Goal: Task Accomplishment & Management: Complete application form

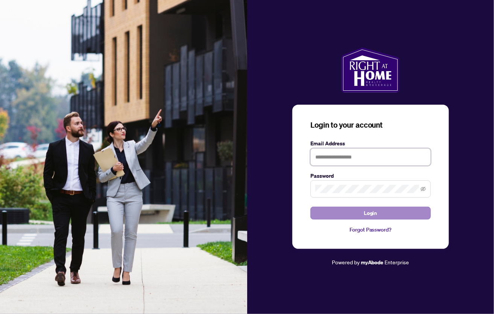
type input "**********"
click at [400, 214] on button "Login" at bounding box center [370, 212] width 120 height 13
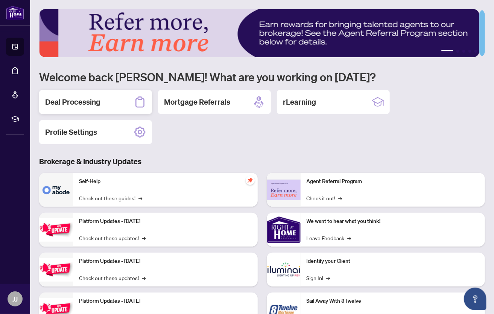
click at [65, 101] on h2 "Deal Processing" at bounding box center [72, 102] width 55 height 11
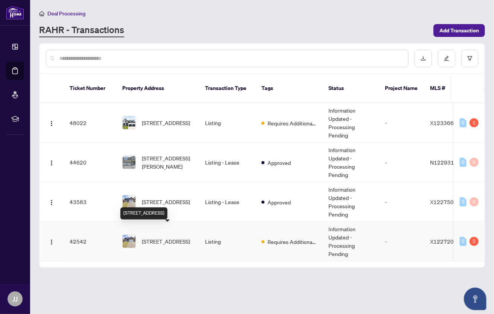
click at [159, 237] on span "[STREET_ADDRESS]" at bounding box center [166, 241] width 48 height 8
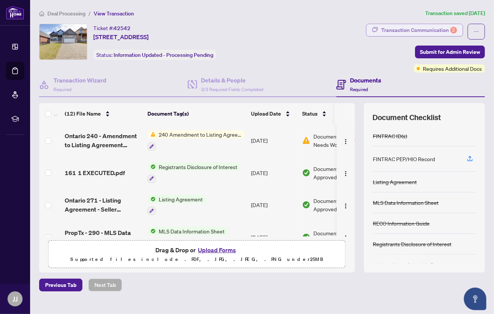
click at [414, 27] on div "Transaction Communication 2" at bounding box center [419, 30] width 76 height 12
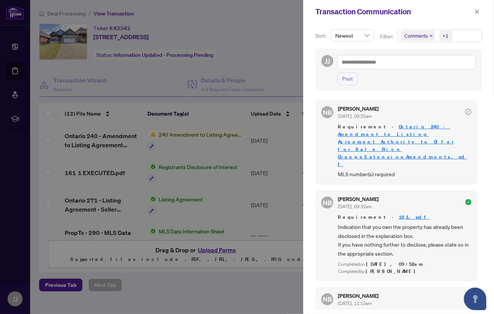
click at [399, 126] on link "Ontario 240 - Amendment to Listing Agreement Authority to Offer for Sale Price …" at bounding box center [402, 145] width 129 height 44
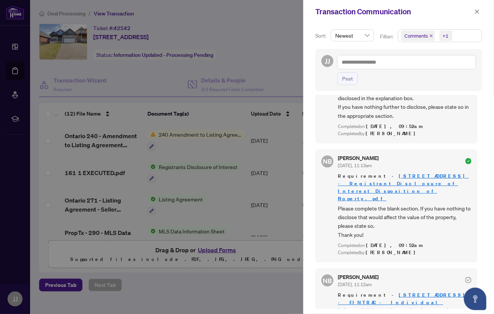
scroll to position [150, 0]
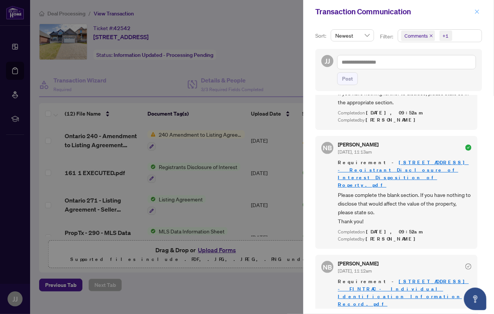
click at [476, 12] on icon "close" at bounding box center [476, 11] width 5 height 5
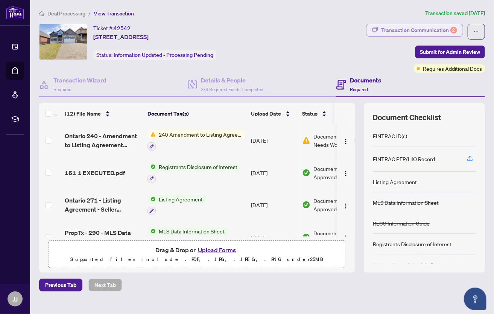
click at [411, 27] on div "Transaction Communication 2" at bounding box center [419, 30] width 76 height 12
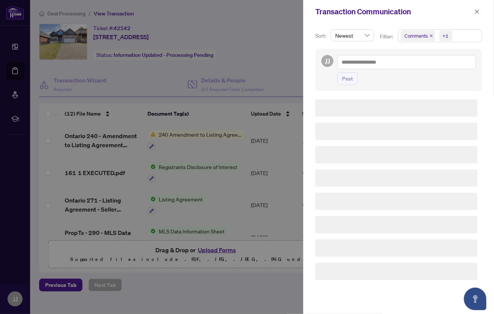
scroll to position [0, 0]
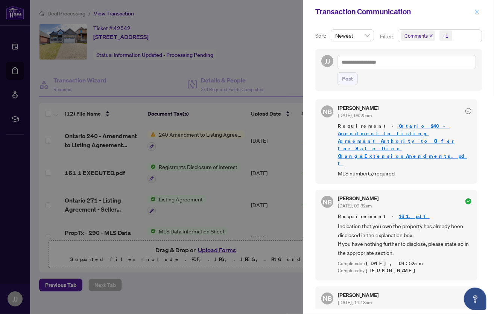
click at [479, 12] on icon "close" at bounding box center [476, 11] width 5 height 5
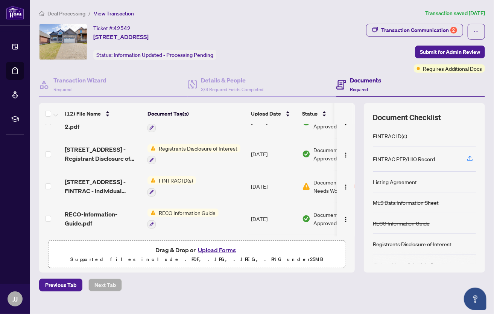
scroll to position [123, 0]
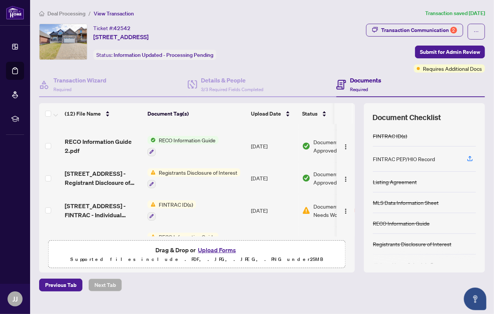
click at [167, 200] on span "FINTRAC ID(s)" at bounding box center [176, 204] width 40 height 8
click at [165, 241] on span "FINTRAC ID(s)" at bounding box center [158, 238] width 40 height 8
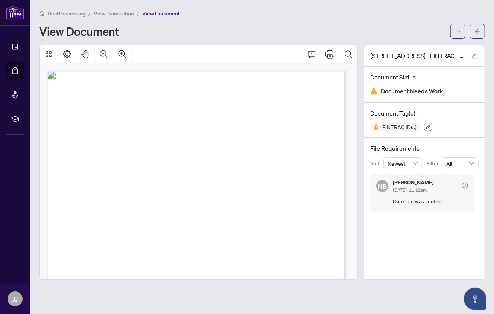
click at [427, 126] on icon "button" at bounding box center [428, 126] width 5 height 5
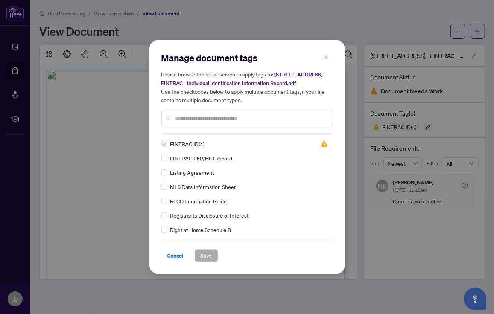
click at [327, 56] on icon "close" at bounding box center [326, 57] width 4 height 4
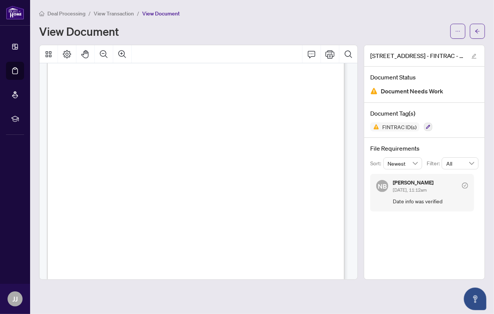
scroll to position [1241, 0]
click at [196, 196] on div "Individual Identification Information Record This document has been prepared by…" at bounding box center [239, 261] width 384 height 497
click at [455, 31] on icon "ellipsis" at bounding box center [457, 31] width 5 height 5
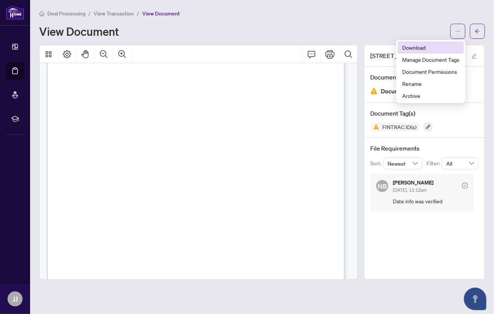
click at [422, 51] on span "Download" at bounding box center [430, 47] width 57 height 8
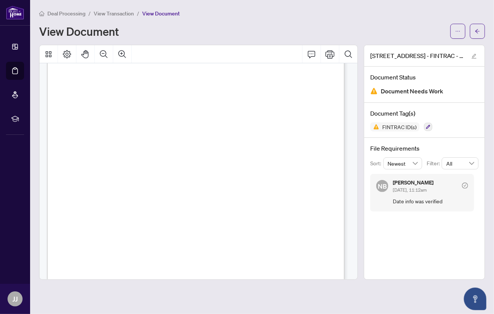
scroll to position [1241, 0]
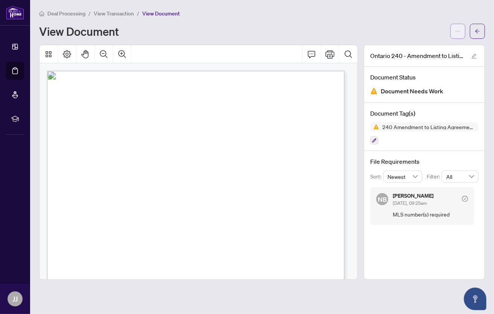
click at [458, 31] on icon "ellipsis" at bounding box center [457, 31] width 5 height 5
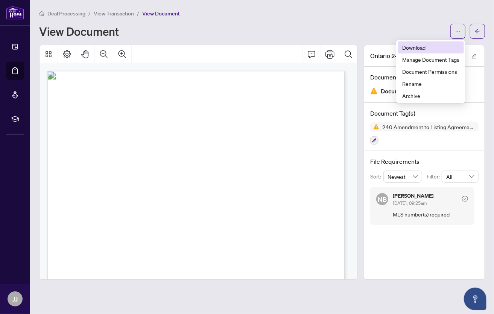
click at [422, 47] on span "Download" at bounding box center [430, 47] width 57 height 8
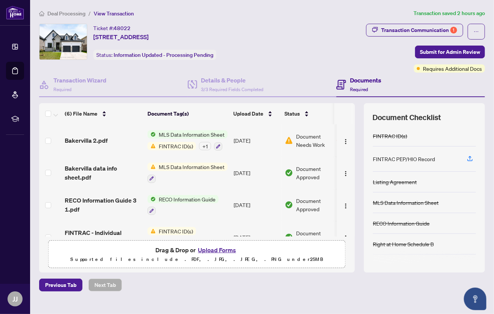
click at [174, 144] on span "FINTRAC ID(s)" at bounding box center [176, 146] width 40 height 8
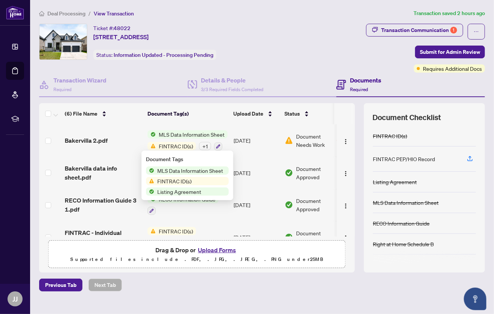
click at [172, 182] on span "FINTRAC ID(s)" at bounding box center [174, 181] width 40 height 8
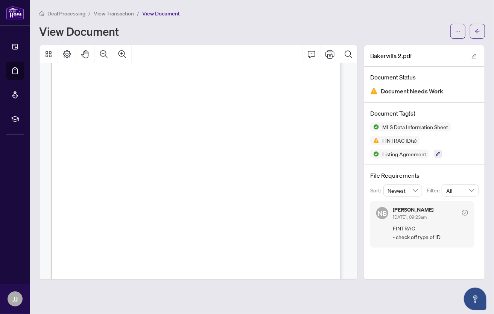
scroll to position [150, 0]
click at [462, 31] on button "button" at bounding box center [457, 31] width 15 height 15
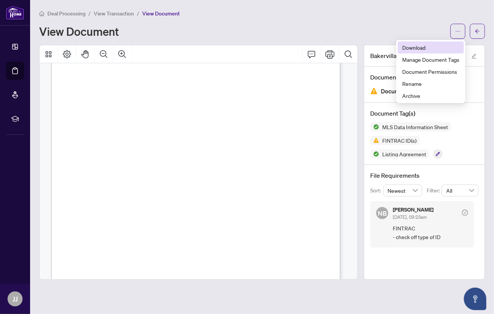
click at [414, 50] on span "Download" at bounding box center [430, 47] width 57 height 8
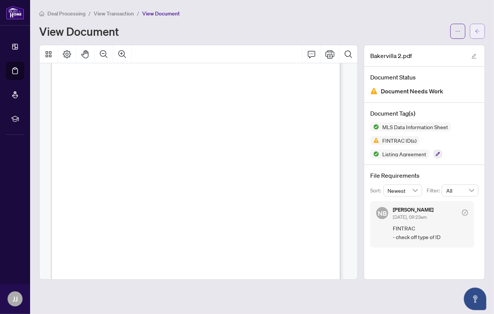
click at [479, 32] on icon "arrow-left" at bounding box center [477, 31] width 5 height 5
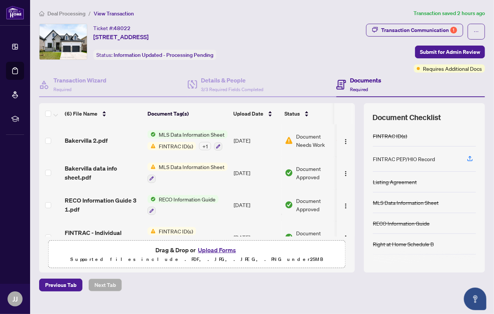
click at [215, 247] on button "Upload Forms" at bounding box center [217, 250] width 42 height 10
click at [221, 247] on button "Upload Forms" at bounding box center [217, 250] width 42 height 10
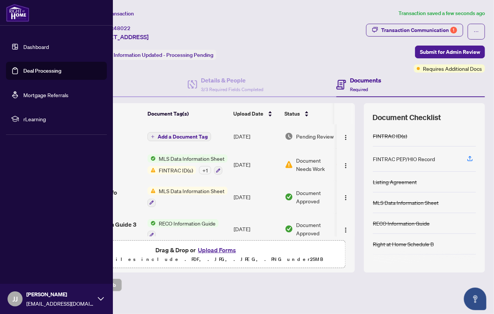
click at [32, 45] on link "Dashboard" at bounding box center [36, 46] width 26 height 7
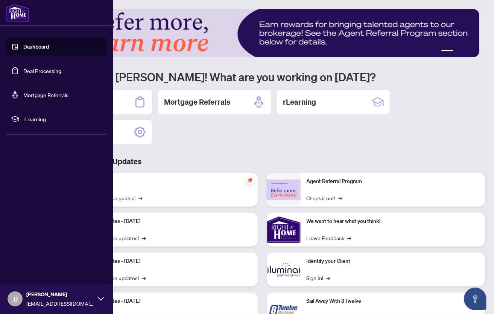
click at [34, 69] on link "Deal Processing" at bounding box center [42, 70] width 38 height 7
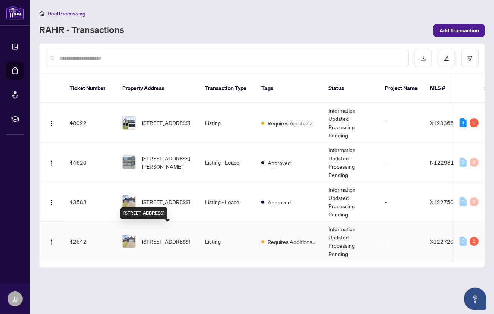
click at [157, 237] on span "[STREET_ADDRESS]" at bounding box center [166, 241] width 48 height 8
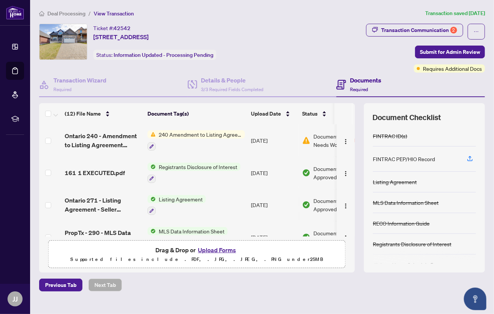
click at [220, 249] on button "Upload Forms" at bounding box center [217, 250] width 42 height 10
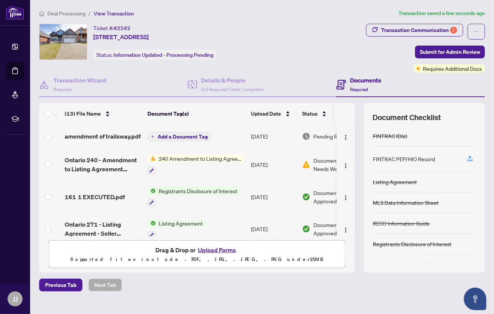
click at [215, 249] on button "Upload Forms" at bounding box center [217, 250] width 42 height 10
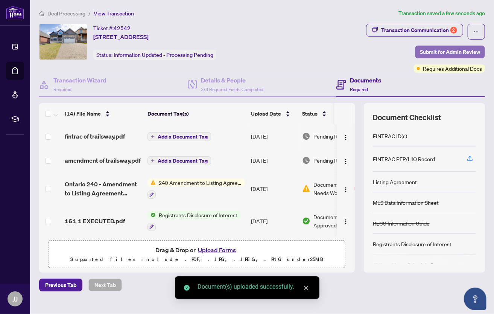
click at [468, 52] on span "Submit for Admin Review" at bounding box center [450, 52] width 60 height 12
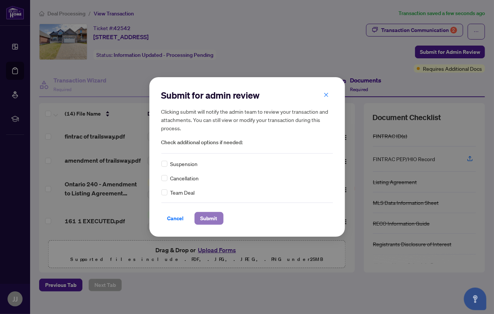
click at [217, 221] on span "Submit" at bounding box center [208, 218] width 17 height 12
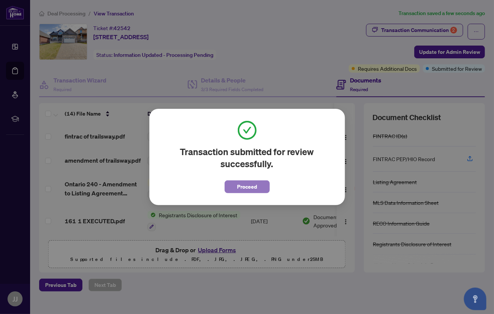
click at [252, 185] on span "Proceed" at bounding box center [247, 186] width 20 height 12
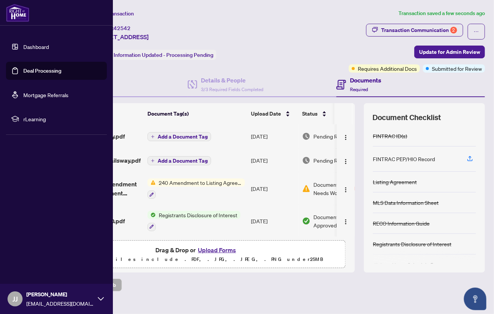
click at [23, 43] on link "Dashboard" at bounding box center [36, 46] width 26 height 7
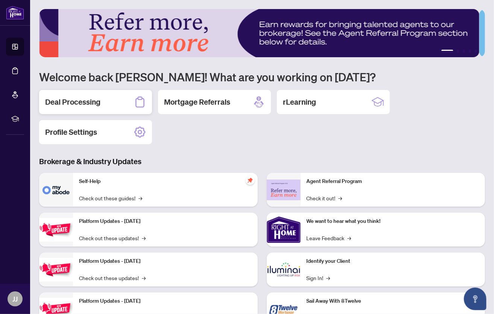
click at [77, 106] on h2 "Deal Processing" at bounding box center [72, 102] width 55 height 11
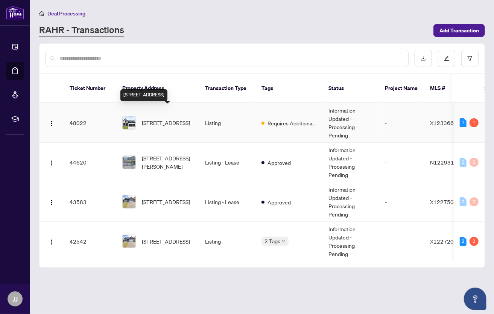
click at [142, 118] on span "[STREET_ADDRESS]" at bounding box center [166, 122] width 48 height 8
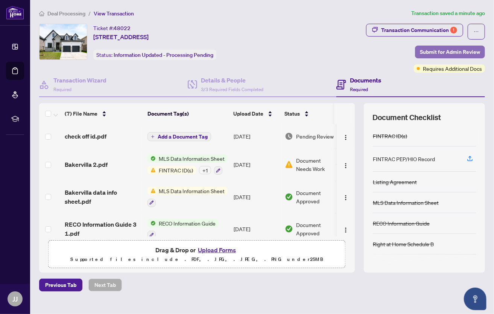
click at [424, 52] on span "Submit for Admin Review" at bounding box center [450, 52] width 60 height 12
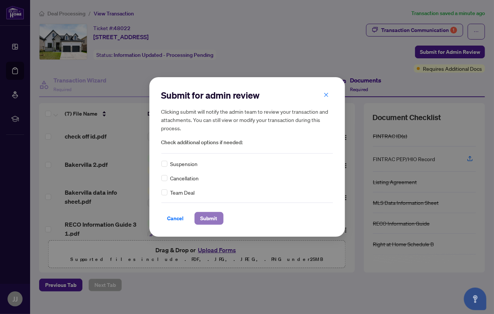
click at [208, 222] on span "Submit" at bounding box center [208, 218] width 17 height 12
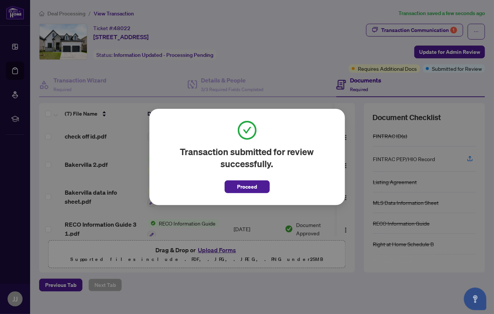
drag, startPoint x: 247, startPoint y: 183, endPoint x: 249, endPoint y: 180, distance: 4.2
click at [247, 183] on span "Proceed" at bounding box center [247, 186] width 20 height 12
